Goal: Information Seeking & Learning: Understand process/instructions

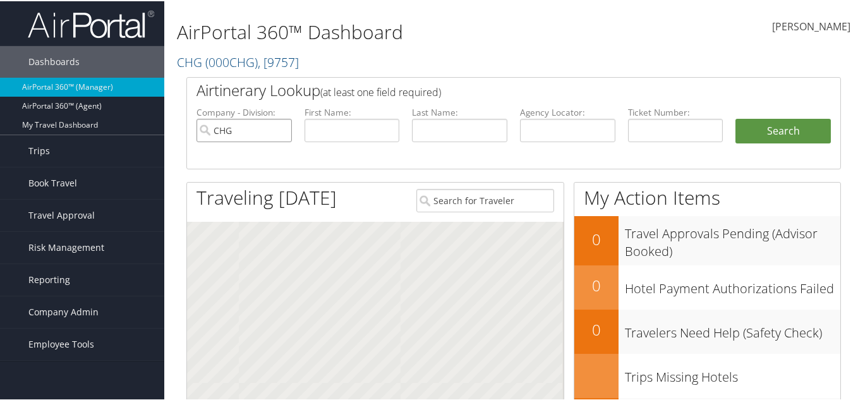
drag, startPoint x: 280, startPoint y: 132, endPoint x: 288, endPoint y: 131, distance: 7.6
click at [280, 132] on input "CHG" at bounding box center [243, 128] width 95 height 23
click at [327, 123] on input "text" at bounding box center [351, 128] width 95 height 23
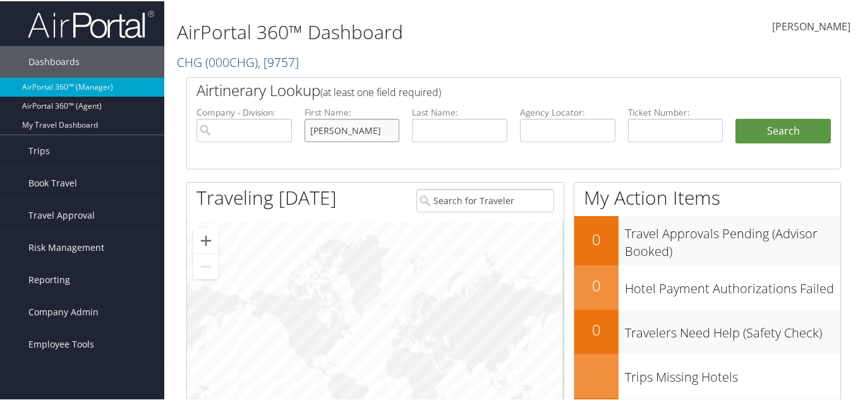
type input "[PERSON_NAME]"
click at [735, 117] on button "Search" at bounding box center [782, 129] width 95 height 25
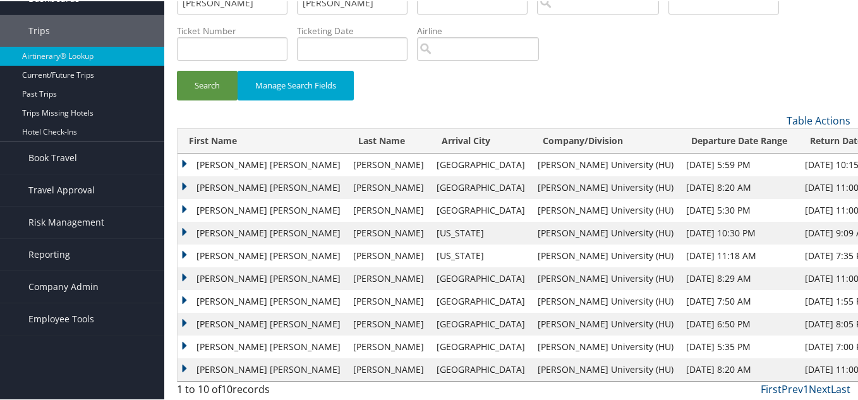
scroll to position [65, 0]
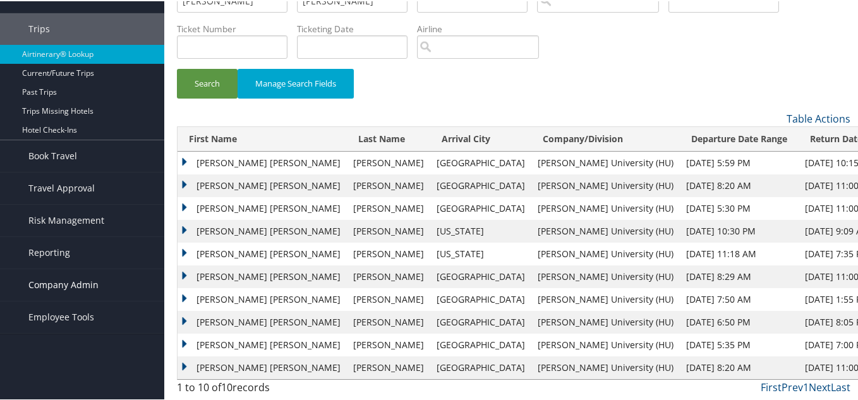
click at [64, 287] on span "Company Admin" at bounding box center [63, 284] width 70 height 32
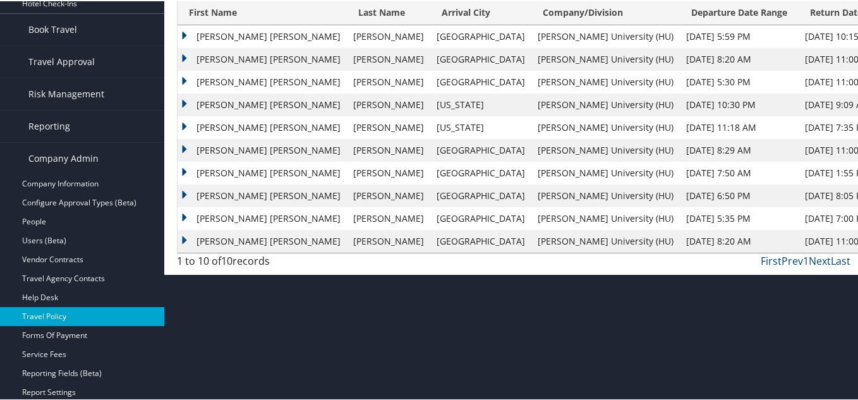
click at [72, 322] on link "Travel Policy" at bounding box center [82, 315] width 164 height 19
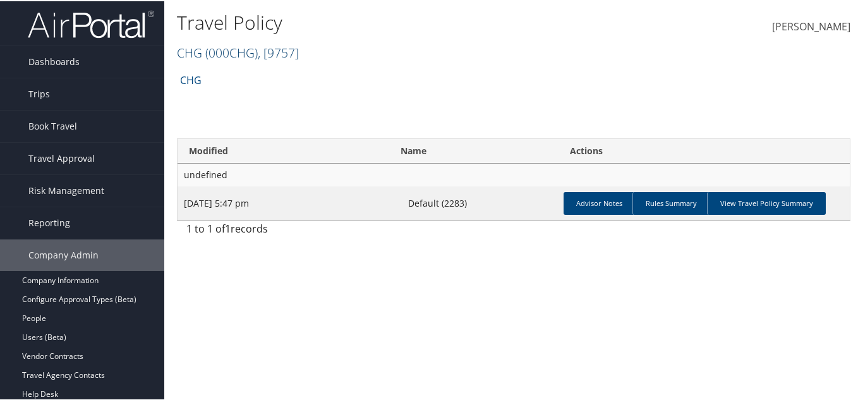
click at [223, 45] on span "( 000CHG )" at bounding box center [231, 51] width 52 height 17
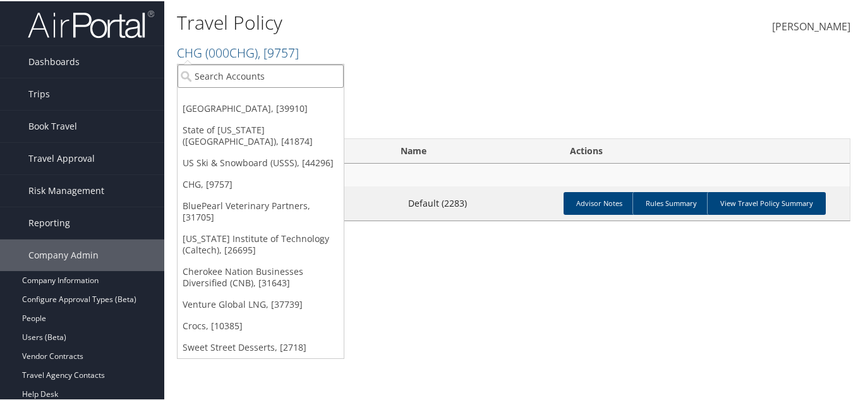
click at [255, 75] on input "search" at bounding box center [261, 74] width 166 height 23
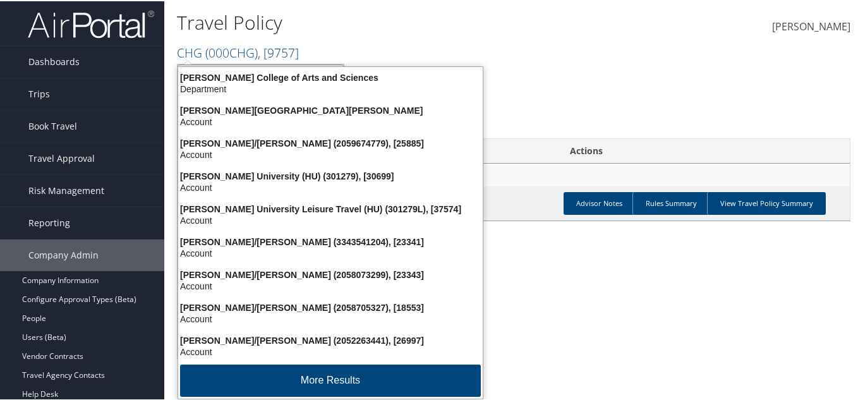
type input "howard univer"
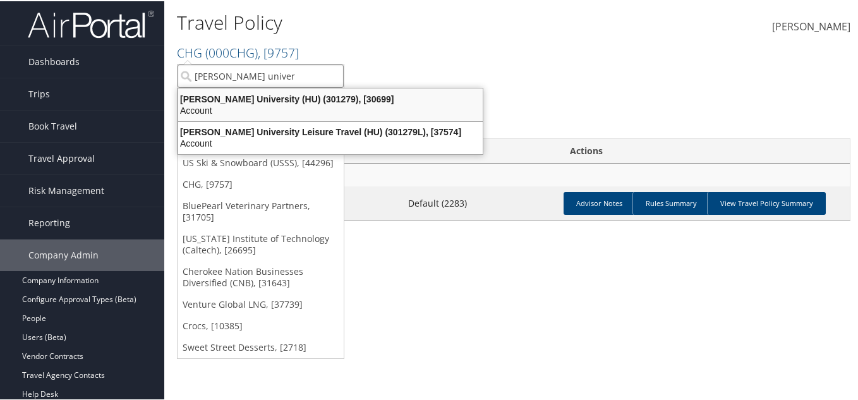
click at [268, 100] on div "Howard University (HU) (301279), [30699]" at bounding box center [331, 97] width 320 height 11
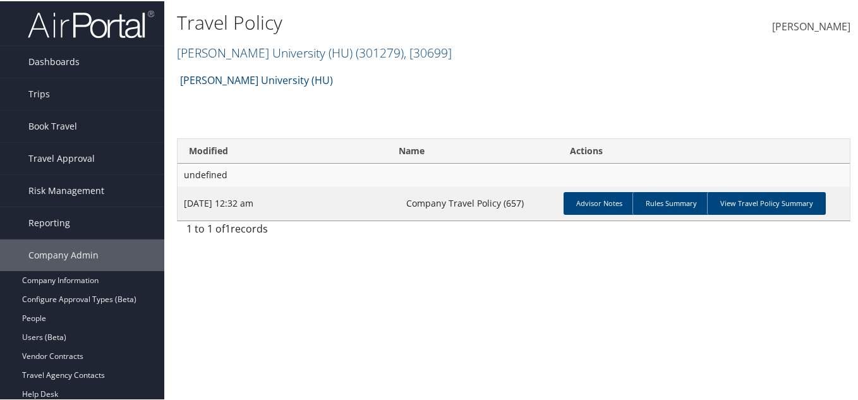
click at [759, 214] on td "Advisor Notes Rules Summary View Travel Policy Summary" at bounding box center [703, 202] width 291 height 34
click at [766, 200] on link "View Travel Policy Summary" at bounding box center [766, 202] width 119 height 23
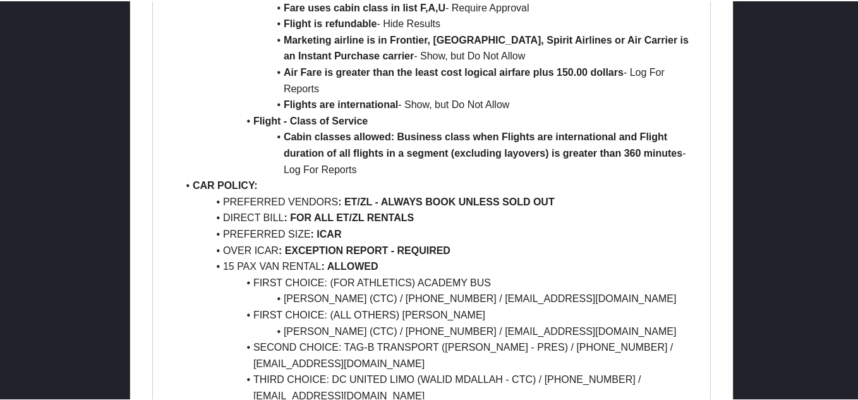
scroll to position [884, 0]
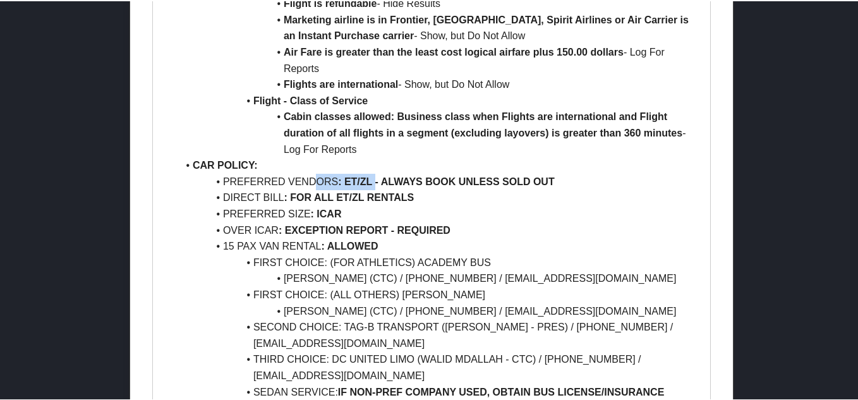
drag, startPoint x: 318, startPoint y: 166, endPoint x: 375, endPoint y: 164, distance: 56.9
click at [375, 172] on li "PREFERRED VENDORS : ET/ZL - ALWAYS BOOK UNLESS SOLD OUT" at bounding box center [439, 180] width 523 height 16
click at [601, 221] on li "OVER ICAR : EXCEPTION REPORT - REQUIRED" at bounding box center [439, 229] width 523 height 16
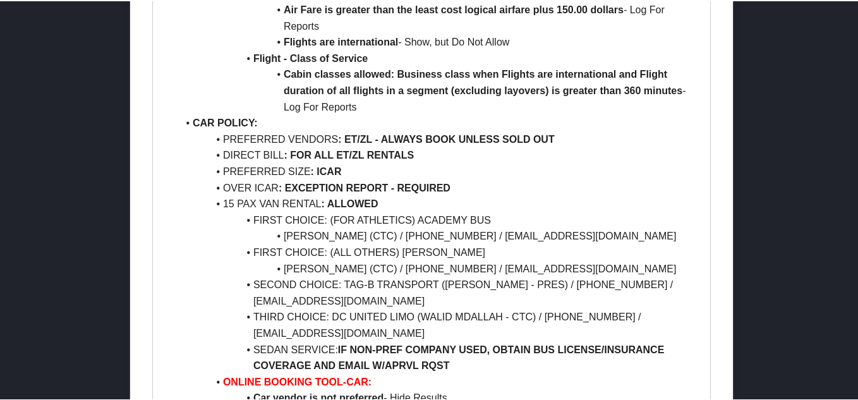
scroll to position [948, 0]
